Goal: Task Accomplishment & Management: Complete application form

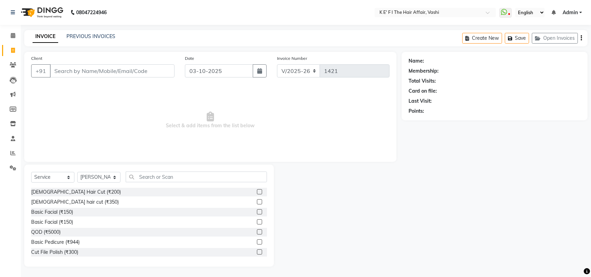
select select "6025"
select select "service"
select select "43807"
click at [144, 179] on input "text" at bounding box center [196, 177] width 141 height 11
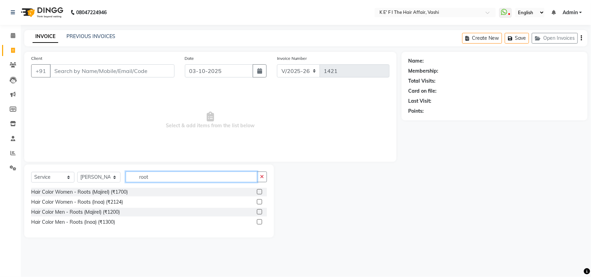
type input "root"
click at [261, 189] on label at bounding box center [259, 191] width 5 height 5
click at [261, 190] on input "checkbox" at bounding box center [259, 192] width 4 height 4
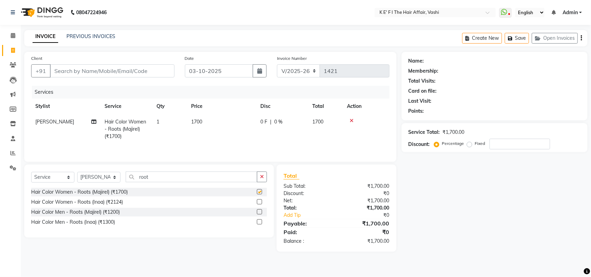
checkbox input "false"
drag, startPoint x: 220, startPoint y: 132, endPoint x: 223, endPoint y: 130, distance: 4.3
click at [221, 130] on td "1700" at bounding box center [221, 129] width 69 height 30
select select "43807"
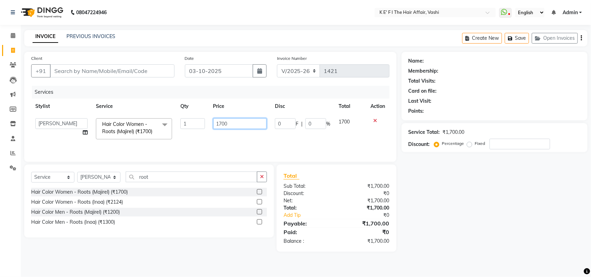
drag, startPoint x: 236, startPoint y: 123, endPoint x: 162, endPoint y: 129, distance: 73.9
click at [170, 130] on tr "aayaz [PERSON_NAME] [PERSON_NAME] Athem [PERSON_NAME] [PERSON_NAME] [PERSON_NAM…" at bounding box center [210, 128] width 358 height 29
type input "1500"
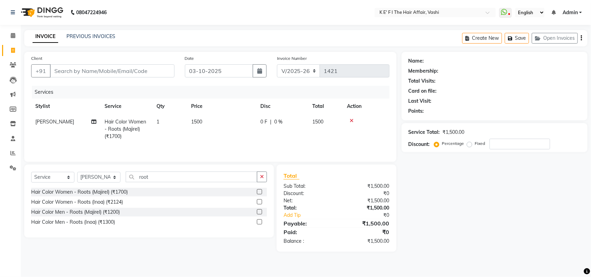
click at [82, 92] on div "Services" at bounding box center [213, 92] width 363 height 13
click at [75, 65] on input "Client" at bounding box center [112, 70] width 125 height 13
type input "m"
type input "0"
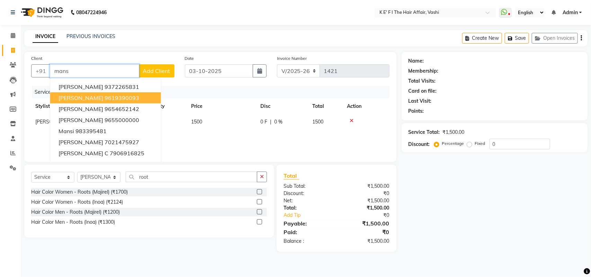
click at [85, 99] on span "[PERSON_NAME]" at bounding box center [80, 97] width 45 height 7
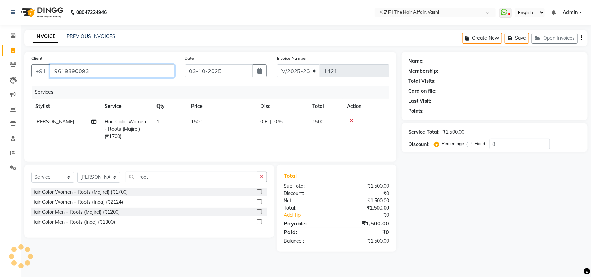
type input "9619390093"
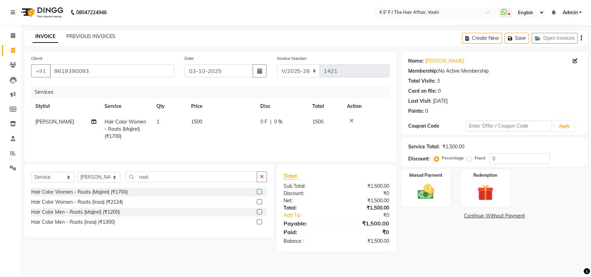
click at [182, 128] on td "1" at bounding box center [169, 129] width 35 height 30
select select "43807"
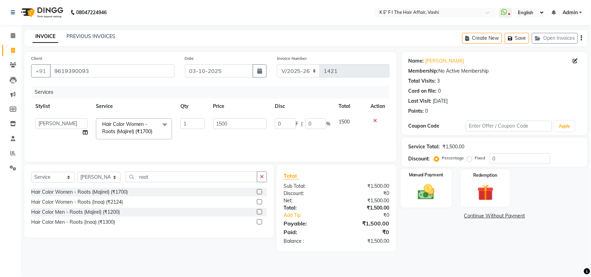
click at [437, 203] on div "Manual Payment" at bounding box center [425, 188] width 51 height 39
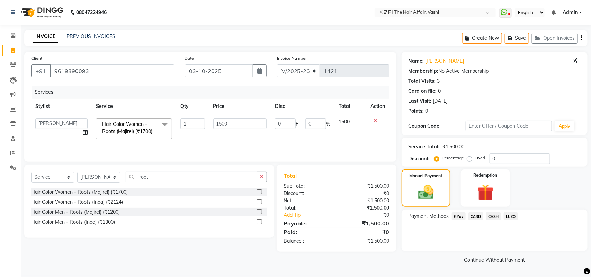
click at [490, 217] on span "CASH" at bounding box center [493, 216] width 15 height 8
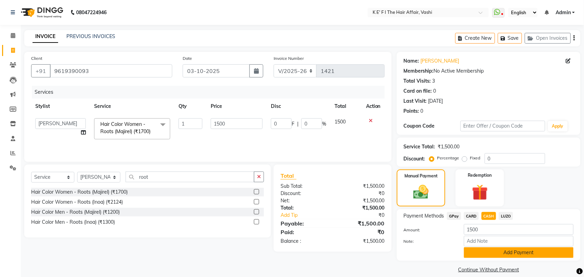
click at [492, 249] on button "Add Payment" at bounding box center [519, 252] width 110 height 11
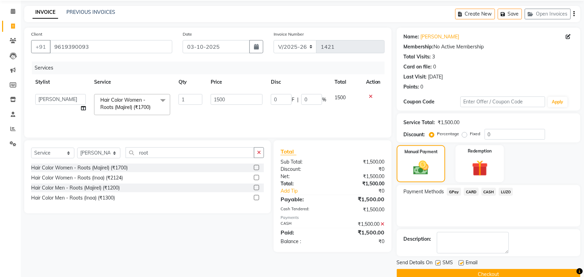
scroll to position [37, 0]
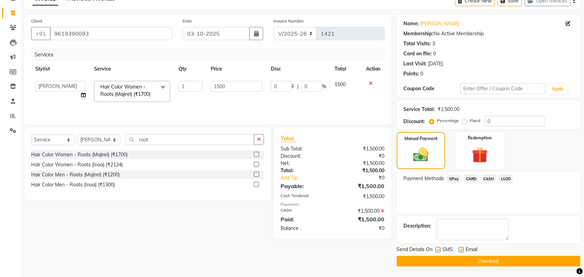
click at [462, 250] on label at bounding box center [461, 249] width 5 height 5
click at [462, 250] on input "checkbox" at bounding box center [461, 250] width 4 height 4
checkbox input "false"
click at [437, 251] on label at bounding box center [438, 249] width 5 height 5
click at [437, 251] on input "checkbox" at bounding box center [438, 250] width 4 height 4
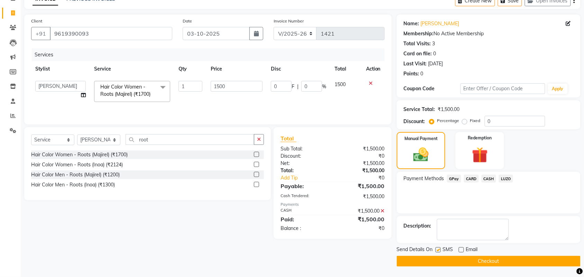
checkbox input "false"
click at [436, 259] on button "Checkout" at bounding box center [489, 261] width 184 height 11
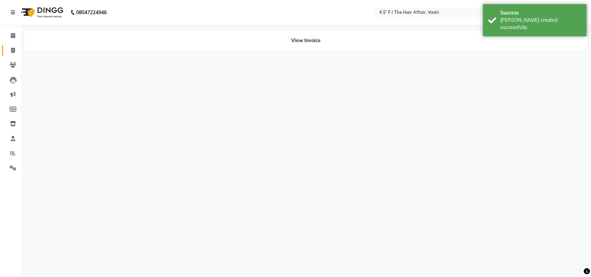
click at [10, 52] on span at bounding box center [13, 51] width 12 height 8
select select "service"
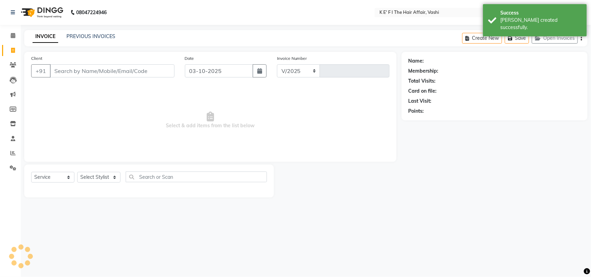
select select "6025"
type input "1422"
click at [84, 38] on link "PREVIOUS INVOICES" at bounding box center [90, 36] width 49 height 6
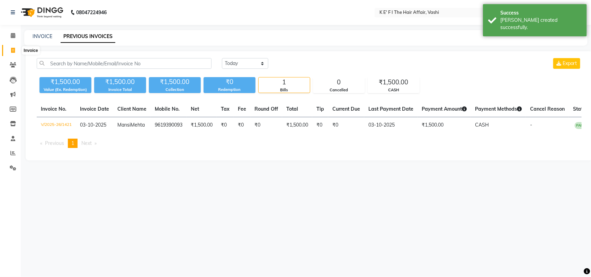
click at [12, 51] on icon at bounding box center [13, 50] width 4 height 5
select select "6025"
select select "service"
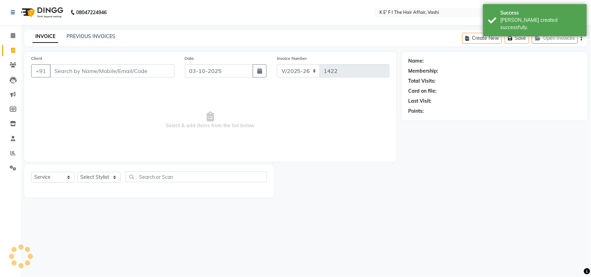
click at [60, 67] on input "Client" at bounding box center [112, 70] width 125 height 13
select select "43807"
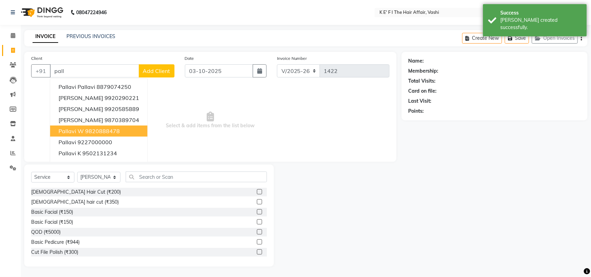
click at [92, 126] on button "pallavi w 9820888478" at bounding box center [98, 131] width 97 height 11
type input "9820888478"
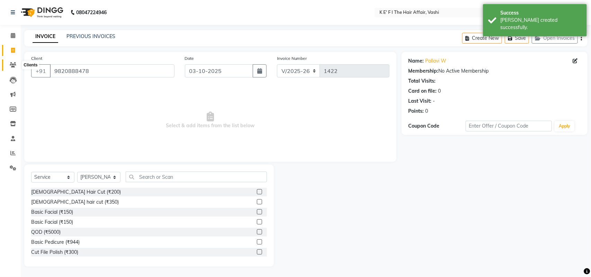
click at [10, 62] on span at bounding box center [13, 65] width 12 height 8
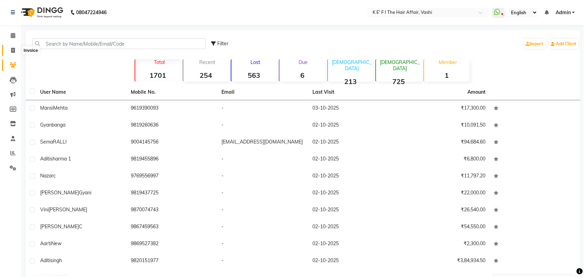
click at [9, 50] on span at bounding box center [13, 51] width 12 height 8
select select "6025"
select select "service"
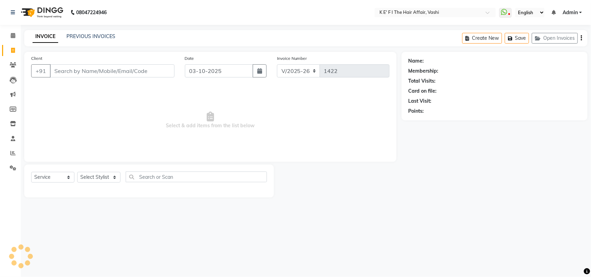
click at [67, 67] on input "Client" at bounding box center [112, 70] width 125 height 13
select select "43807"
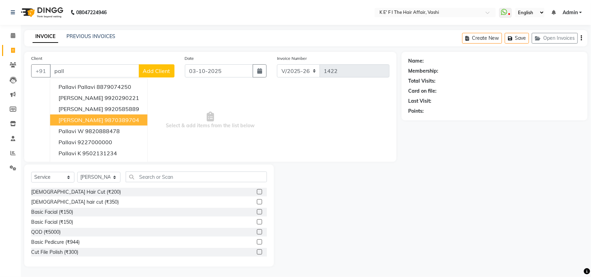
click at [104, 121] on ngb-highlight "9870389704" at bounding box center [121, 120] width 35 height 7
type input "9870389704"
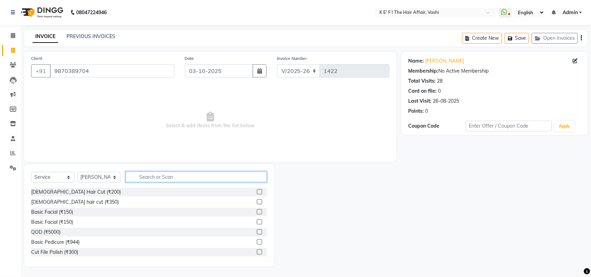
click at [147, 177] on input "text" at bounding box center [196, 177] width 141 height 11
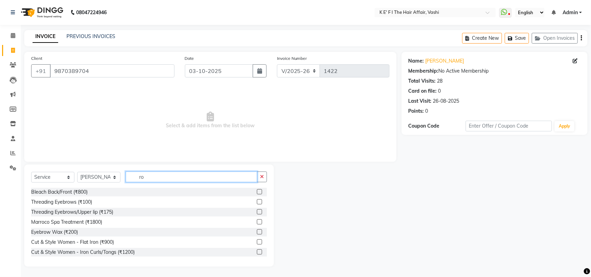
drag, startPoint x: 153, startPoint y: 172, endPoint x: 130, endPoint y: 178, distance: 23.2
click at [130, 178] on input "ro" at bounding box center [191, 177] width 131 height 11
type input "ro"
click at [85, 167] on div "Select Service Product Membership Package Voucher Prepaid Gift Card Select Styl…" at bounding box center [148, 216] width 249 height 102
click at [93, 175] on select "Select Stylist aayaz [PERSON_NAME] [PERSON_NAME] Athem [PERSON_NAME] [PERSON_NA…" at bounding box center [98, 177] width 43 height 11
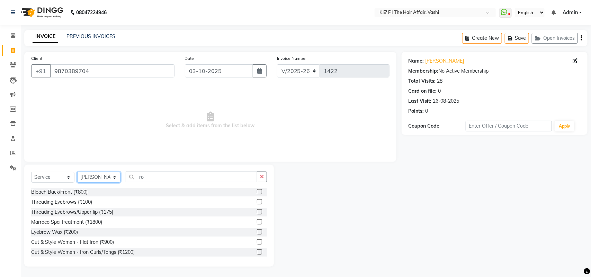
select select "43118"
click at [77, 172] on select "Select Stylist aayaz [PERSON_NAME] [PERSON_NAME] Athem [PERSON_NAME] [PERSON_NA…" at bounding box center [98, 177] width 43 height 11
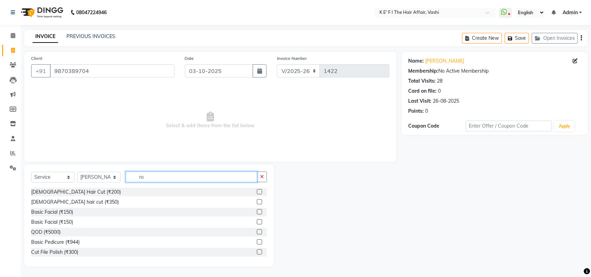
drag, startPoint x: 147, startPoint y: 176, endPoint x: 131, endPoint y: 179, distance: 16.6
click at [131, 179] on input "ro" at bounding box center [191, 177] width 131 height 11
type input "bas"
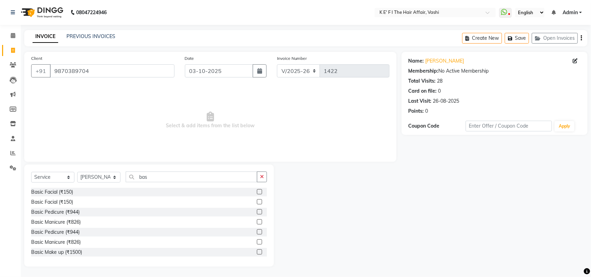
click at [257, 214] on label at bounding box center [259, 211] width 5 height 5
click at [257, 214] on input "checkbox" at bounding box center [259, 212] width 4 height 4
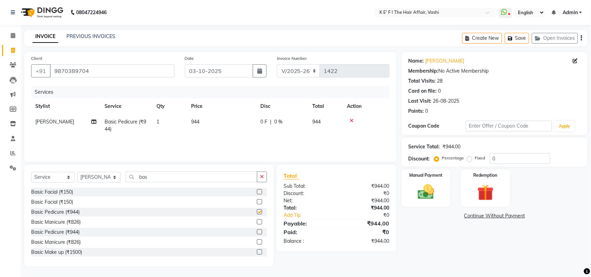
checkbox input "false"
click at [220, 124] on td "944" at bounding box center [221, 125] width 69 height 23
select select "43118"
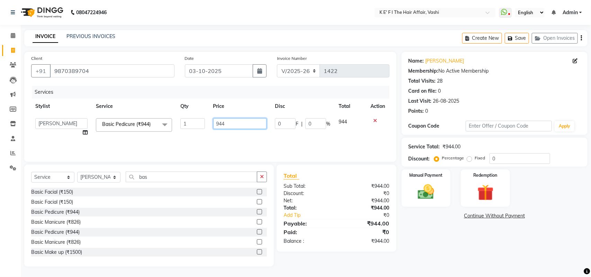
drag, startPoint x: 229, startPoint y: 121, endPoint x: 205, endPoint y: 132, distance: 26.3
click at [205, 132] on tr "aayaz [PERSON_NAME] [PERSON_NAME] Athem [PERSON_NAME] [PERSON_NAME] [PERSON_NAM…" at bounding box center [210, 127] width 358 height 26
type input "900"
click at [227, 133] on td "900" at bounding box center [240, 127] width 62 height 26
select select "43118"
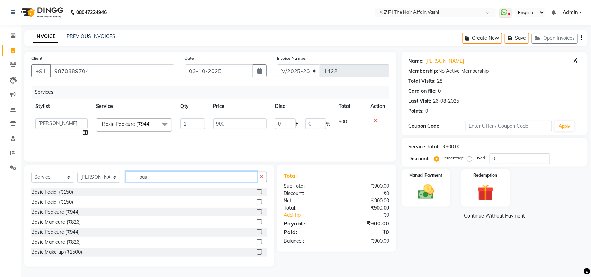
drag, startPoint x: 156, startPoint y: 178, endPoint x: 125, endPoint y: 178, distance: 30.4
click at [126, 179] on input "bas" at bounding box center [191, 177] width 131 height 11
type input "bas"
click at [257, 221] on label at bounding box center [259, 221] width 5 height 5
click at [257, 221] on input "checkbox" at bounding box center [259, 222] width 4 height 4
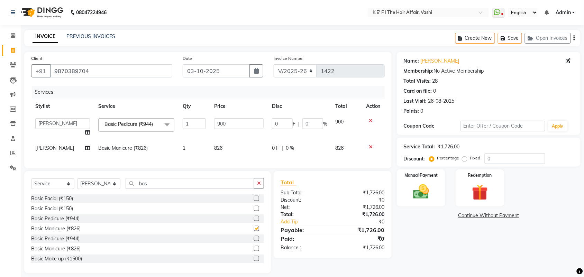
checkbox input "false"
click at [228, 152] on td "826" at bounding box center [239, 148] width 58 height 16
select select "43118"
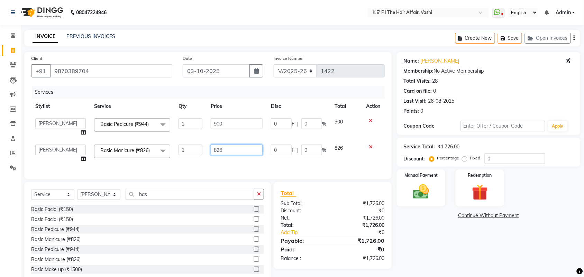
drag, startPoint x: 229, startPoint y: 148, endPoint x: 194, endPoint y: 155, distance: 36.2
click at [194, 155] on tr "aayaz [PERSON_NAME] [PERSON_NAME] Athem [PERSON_NAME] [PERSON_NAME] [PERSON_NAM…" at bounding box center [208, 153] width 354 height 26
type input "800"
click at [257, 161] on div "Services Stylist Service Qty Price Disc Total Action aayaz [PERSON_NAME] [PERSO…" at bounding box center [208, 129] width 354 height 86
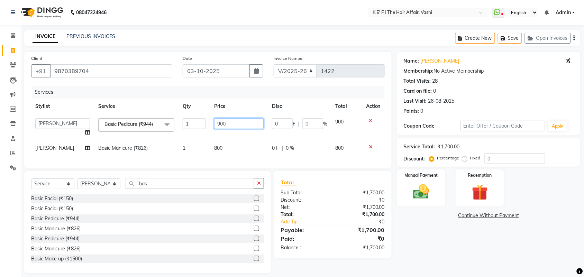
click at [250, 137] on td "900" at bounding box center [239, 127] width 58 height 26
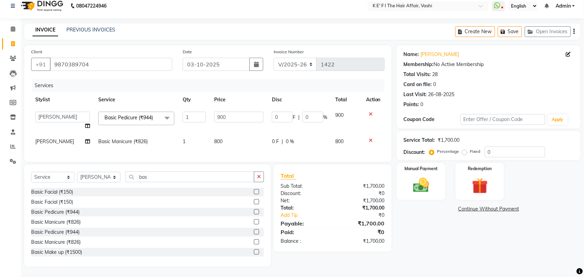
click at [201, 134] on tr "[PERSON_NAME] Basic Manicure (₹826) 1 800 0 F | 0 % 800" at bounding box center [208, 142] width 354 height 16
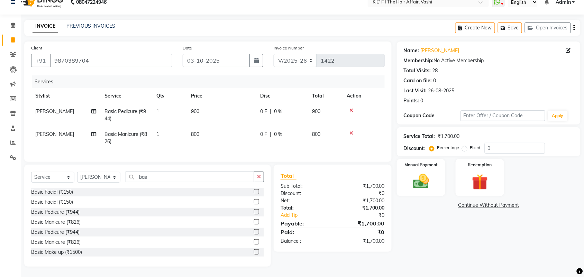
click at [182, 127] on td "1" at bounding box center [169, 138] width 35 height 23
select select "43118"
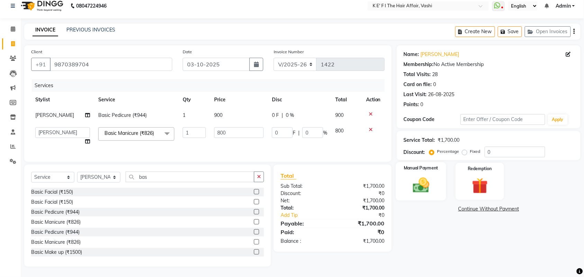
click at [411, 183] on img at bounding box center [421, 185] width 27 height 19
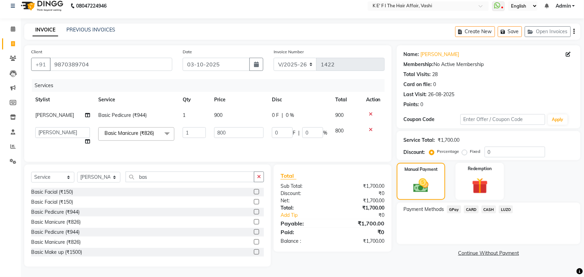
click at [488, 206] on span "CASH" at bounding box center [489, 210] width 15 height 8
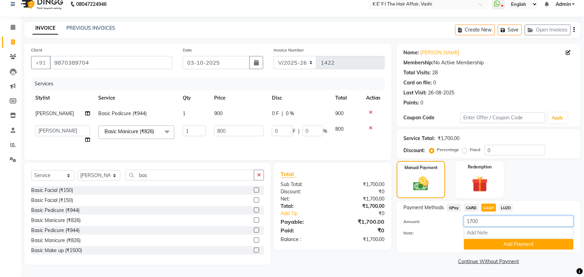
drag, startPoint x: 494, startPoint y: 217, endPoint x: 447, endPoint y: 228, distance: 48.1
click at [447, 228] on div "Amount: 1700 Note: Add Payment" at bounding box center [489, 233] width 170 height 34
type input "1400"
click at [513, 239] on button "Add Payment" at bounding box center [519, 244] width 110 height 11
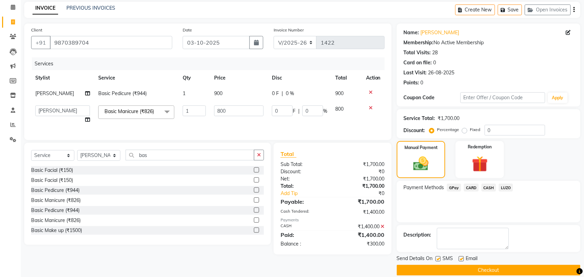
scroll to position [37, 0]
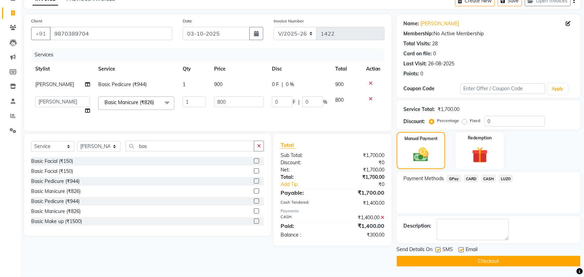
click at [488, 179] on span "CASH" at bounding box center [489, 179] width 15 height 8
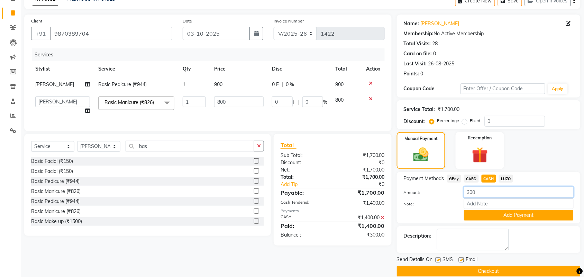
drag, startPoint x: 488, startPoint y: 191, endPoint x: 454, endPoint y: 199, distance: 35.9
click at [454, 198] on div "Amount: 300 Note: Add Payment" at bounding box center [489, 204] width 170 height 34
type input "0"
click at [488, 213] on button "Add Payment" at bounding box center [519, 215] width 110 height 11
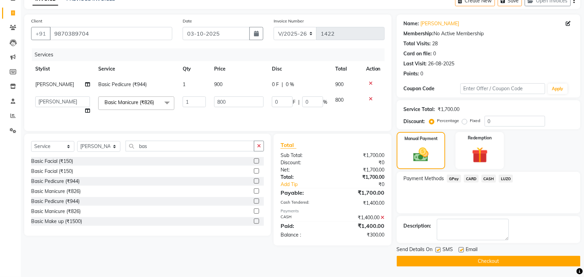
click at [461, 251] on label at bounding box center [461, 249] width 5 height 5
click at [461, 251] on input "checkbox" at bounding box center [461, 250] width 4 height 4
checkbox input "false"
click at [438, 251] on label at bounding box center [438, 249] width 5 height 5
click at [438, 251] on input "checkbox" at bounding box center [438, 250] width 4 height 4
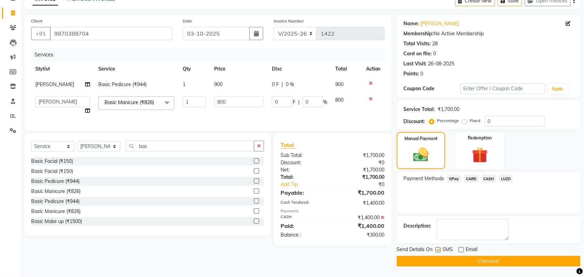
checkbox input "false"
click at [445, 261] on button "Checkout" at bounding box center [489, 261] width 184 height 11
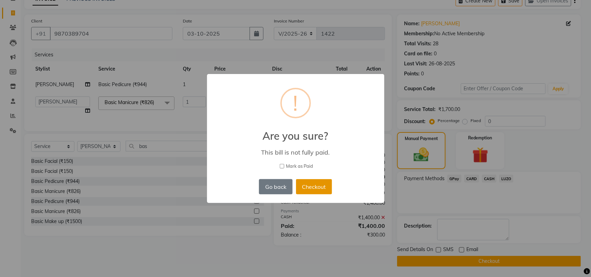
click at [317, 186] on button "Checkout" at bounding box center [314, 186] width 36 height 15
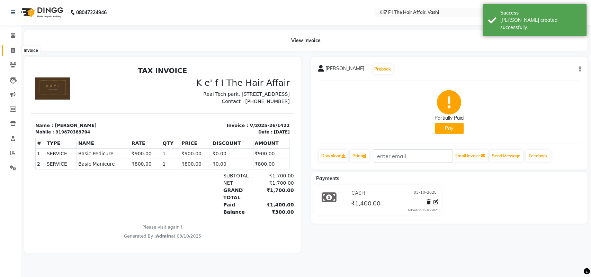
click at [13, 51] on icon at bounding box center [13, 50] width 4 height 5
select select "6025"
select select "service"
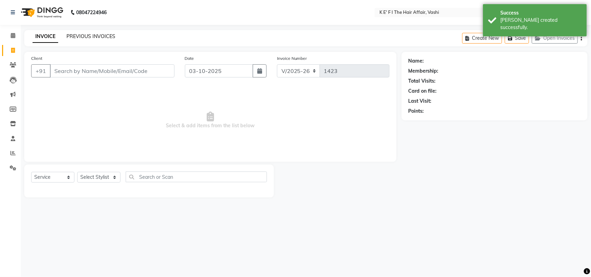
click at [99, 34] on link "PREVIOUS INVOICES" at bounding box center [90, 36] width 49 height 6
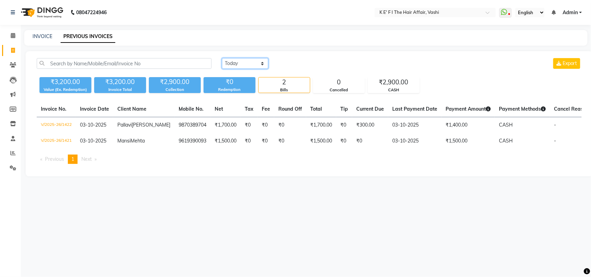
click at [239, 65] on select "[DATE] [DATE] Custom Range" at bounding box center [245, 63] width 46 height 11
select select "[DATE]"
click at [222, 58] on select "[DATE] [DATE] Custom Range" at bounding box center [245, 63] width 46 height 11
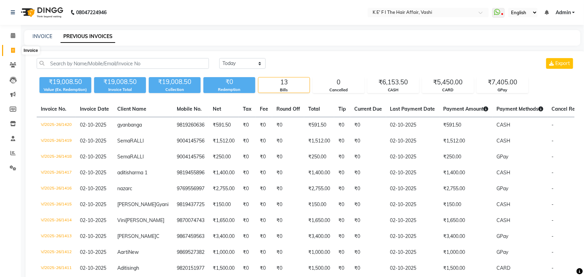
click at [11, 48] on icon at bounding box center [13, 50] width 4 height 5
select select "6025"
select select "service"
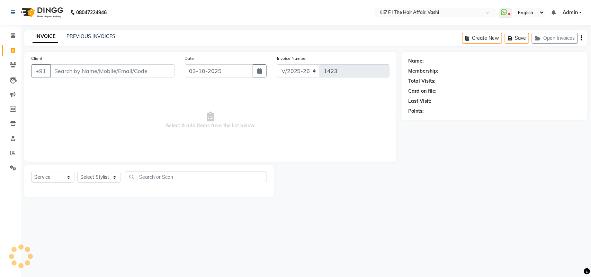
select select "43807"
click at [9, 66] on span at bounding box center [13, 65] width 12 height 8
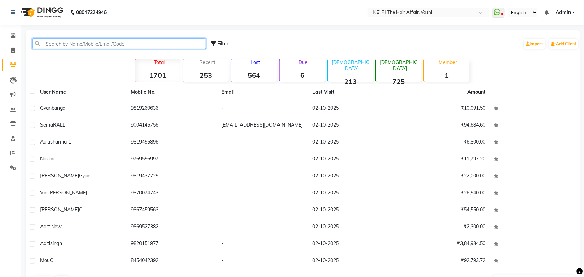
click at [74, 43] on input "text" at bounding box center [119, 43] width 174 height 11
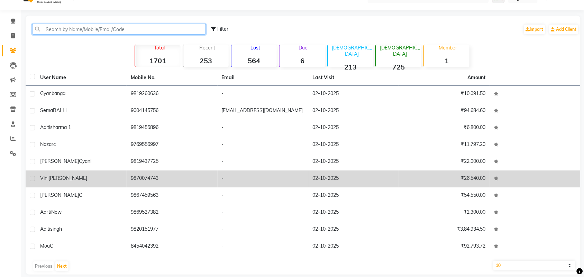
scroll to position [22, 0]
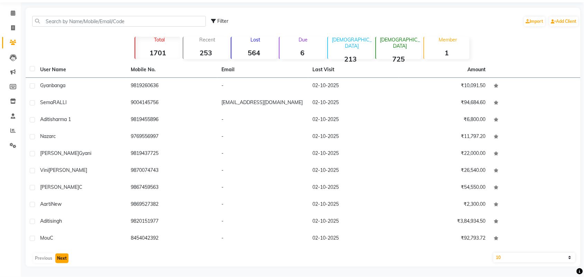
click at [63, 256] on button "Next" at bounding box center [61, 259] width 13 height 10
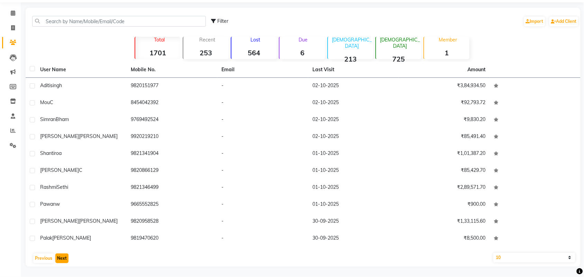
click at [63, 258] on button "Next" at bounding box center [61, 259] width 13 height 10
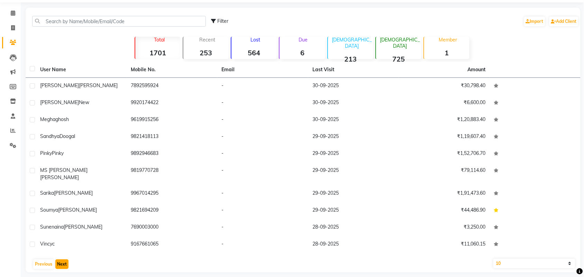
click at [59, 259] on button "Next" at bounding box center [61, 264] width 13 height 10
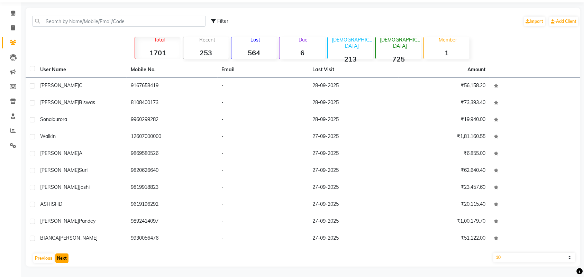
click at [66, 260] on button "Next" at bounding box center [61, 259] width 13 height 10
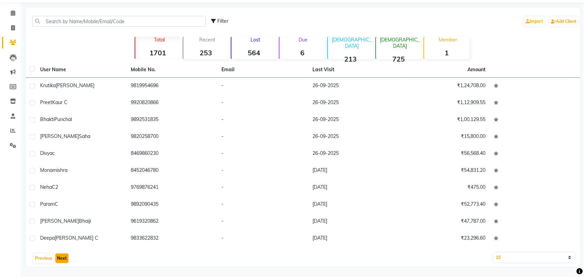
click at [62, 260] on button "Next" at bounding box center [61, 259] width 13 height 10
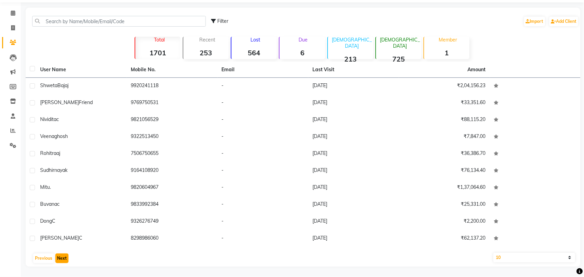
click at [59, 262] on button "Next" at bounding box center [61, 259] width 13 height 10
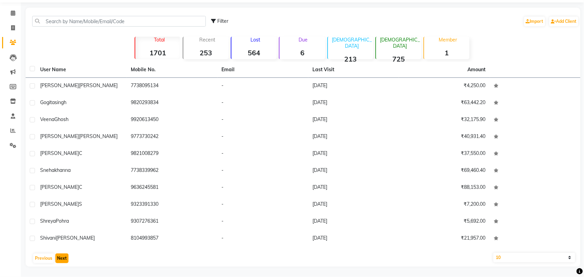
click at [61, 259] on button "Next" at bounding box center [61, 259] width 13 height 10
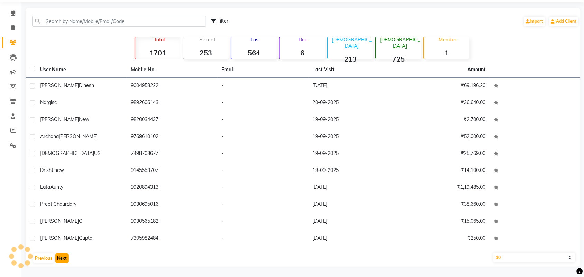
click at [57, 260] on button "Next" at bounding box center [61, 259] width 13 height 10
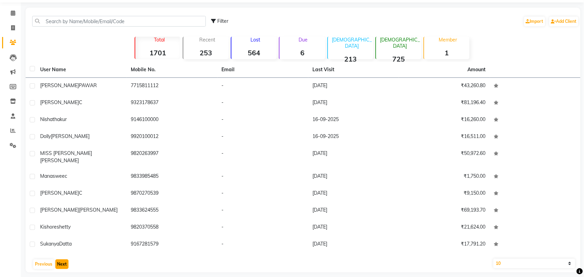
click at [64, 261] on button "Next" at bounding box center [61, 264] width 13 height 10
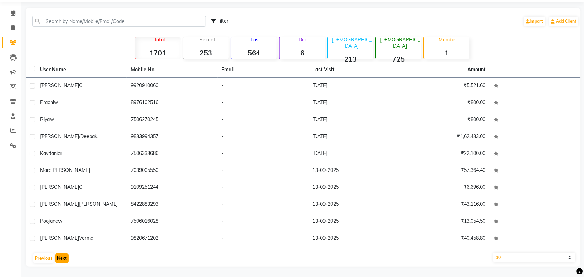
click at [61, 259] on button "Next" at bounding box center [61, 259] width 13 height 10
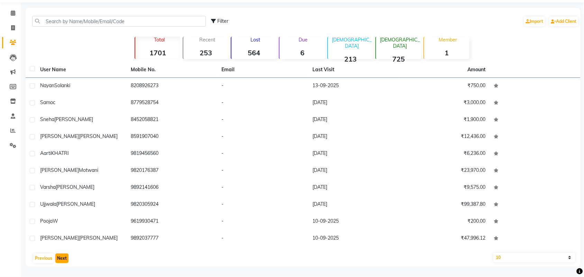
click at [58, 259] on button "Next" at bounding box center [61, 259] width 13 height 10
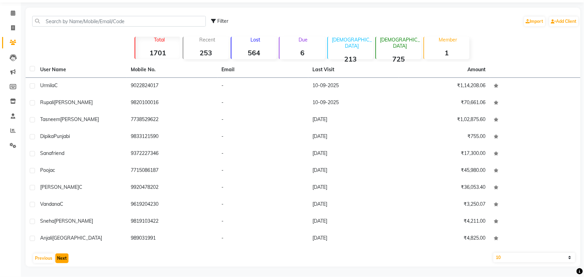
click at [61, 260] on button "Next" at bounding box center [61, 259] width 13 height 10
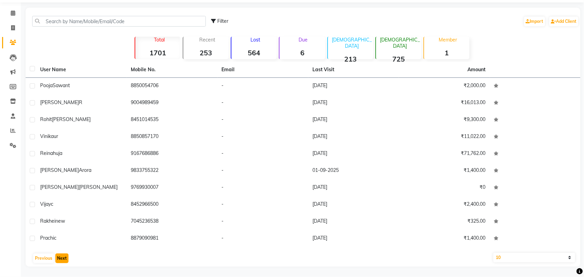
click at [65, 262] on button "Next" at bounding box center [61, 259] width 13 height 10
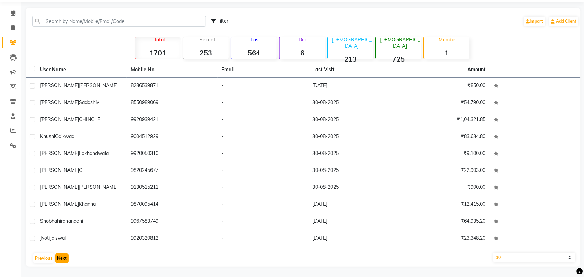
click at [65, 262] on button "Next" at bounding box center [61, 259] width 13 height 10
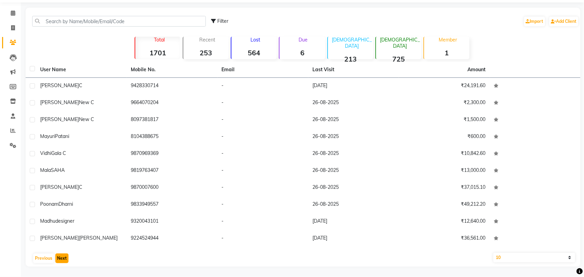
click at [65, 262] on button "Next" at bounding box center [61, 259] width 13 height 10
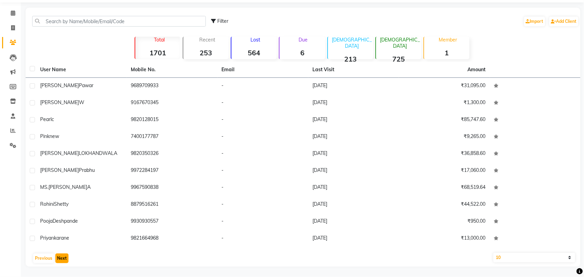
click at [64, 259] on button "Next" at bounding box center [61, 259] width 13 height 10
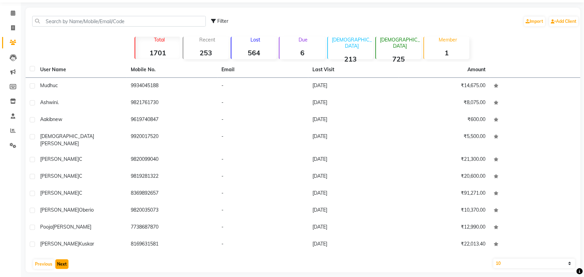
click at [61, 260] on button "Next" at bounding box center [61, 264] width 13 height 10
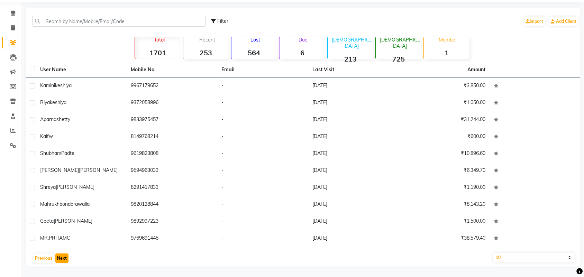
click at [60, 261] on button "Next" at bounding box center [61, 259] width 13 height 10
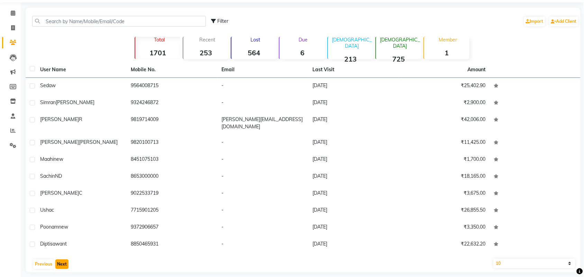
click at [60, 261] on button "Next" at bounding box center [61, 264] width 13 height 10
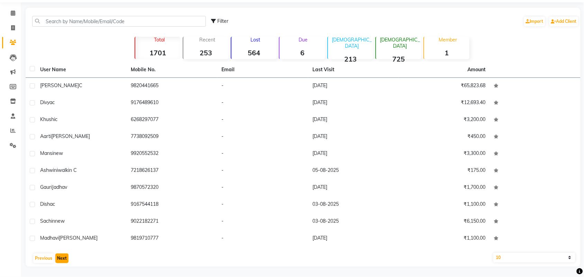
click at [60, 261] on button "Next" at bounding box center [61, 259] width 13 height 10
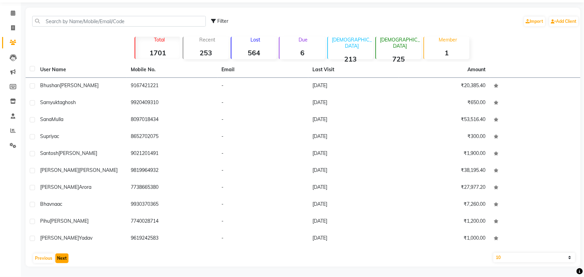
click at [60, 261] on button "Next" at bounding box center [61, 259] width 13 height 10
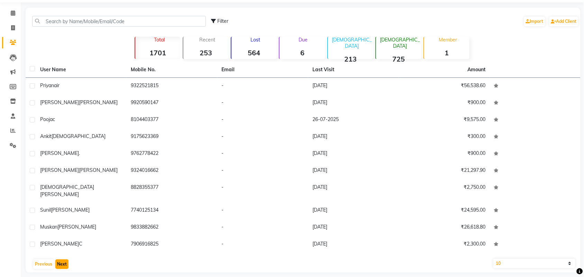
click at [60, 261] on button "Next" at bounding box center [61, 264] width 13 height 10
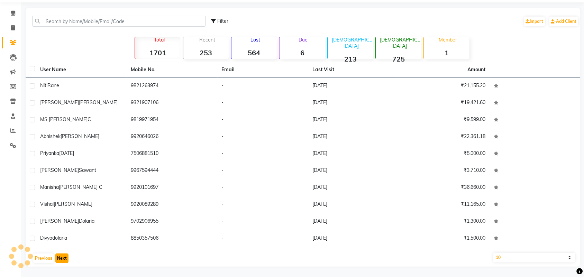
click at [60, 261] on button "Next" at bounding box center [61, 259] width 13 height 10
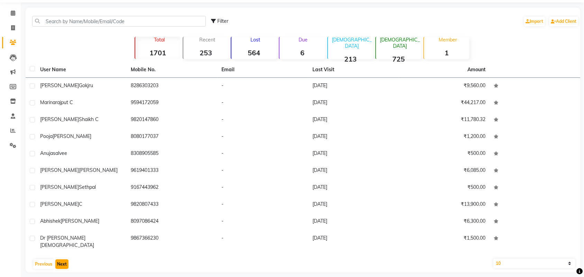
click at [60, 261] on button "Next" at bounding box center [61, 264] width 13 height 10
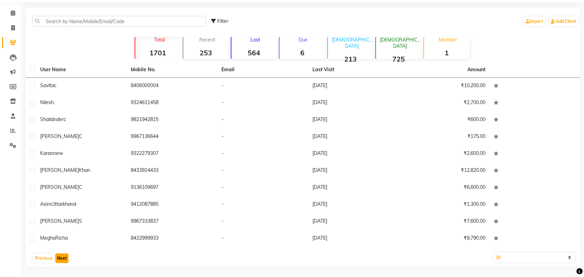
click at [60, 261] on button "Next" at bounding box center [61, 259] width 13 height 10
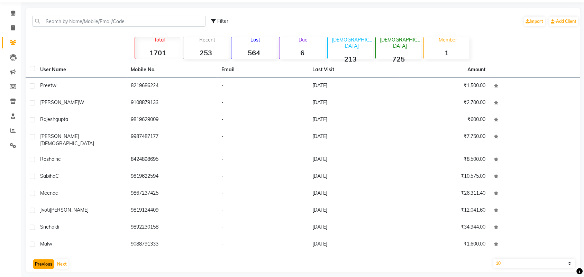
click at [46, 260] on button "Previous" at bounding box center [43, 264] width 21 height 10
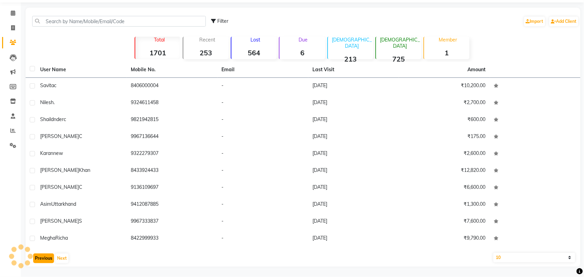
click at [46, 259] on button "Previous" at bounding box center [43, 259] width 21 height 10
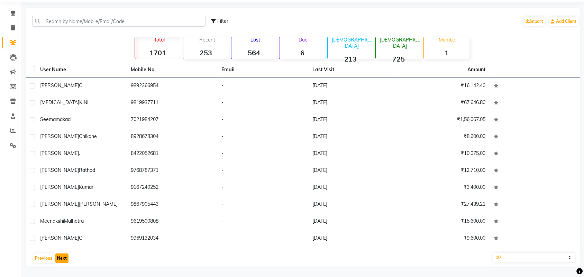
click at [60, 257] on button "Next" at bounding box center [61, 259] width 13 height 10
click at [63, 259] on button "Next" at bounding box center [61, 259] width 13 height 10
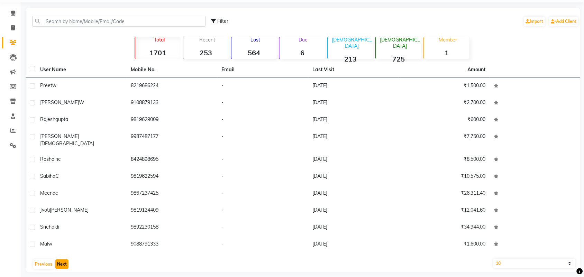
click at [63, 259] on button "Next" at bounding box center [61, 264] width 13 height 10
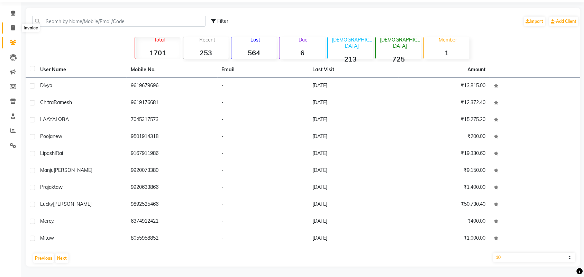
click at [16, 28] on span at bounding box center [13, 28] width 12 height 8
select select "6025"
select select "service"
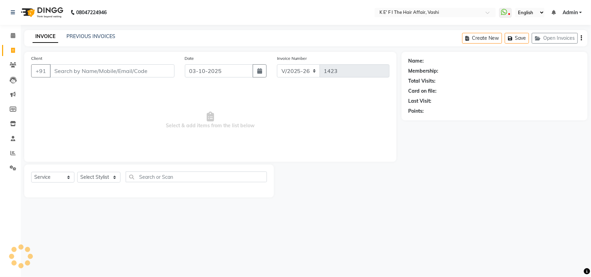
select select "43807"
